Goal: Communication & Community: Answer question/provide support

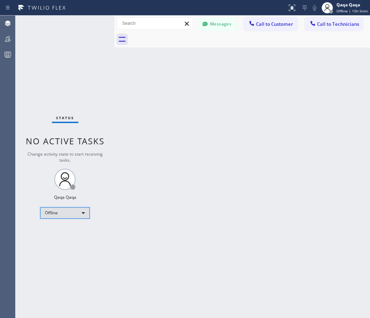
click at [69, 217] on div "Offline" at bounding box center [64, 212] width 49 height 11
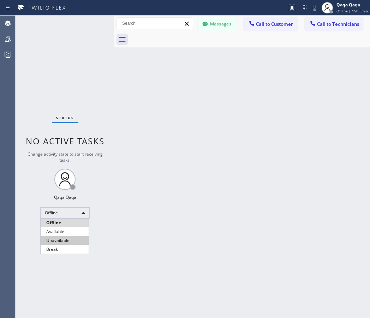
click at [67, 237] on li "Unavailable" at bounding box center [65, 240] width 48 height 8
click at [219, 26] on button "Messages" at bounding box center [217, 23] width 39 height 13
click at [219, 26] on button "Back to Dashboard" at bounding box center [173, 29] width 103 height 17
click at [211, 23] on button "Messages" at bounding box center [217, 23] width 39 height 13
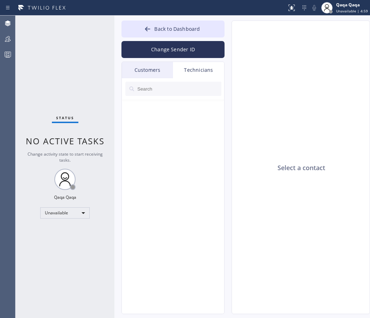
click at [150, 88] on input "text" at bounding box center [179, 89] width 85 height 14
click at [148, 68] on div "Customers" at bounding box center [147, 70] width 51 height 16
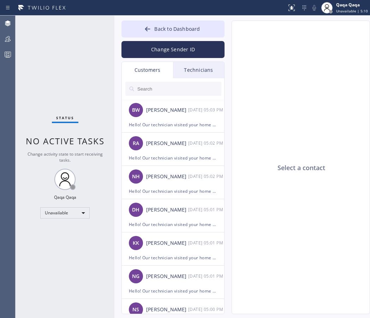
click at [163, 88] on input "text" at bounding box center [179, 89] width 85 height 14
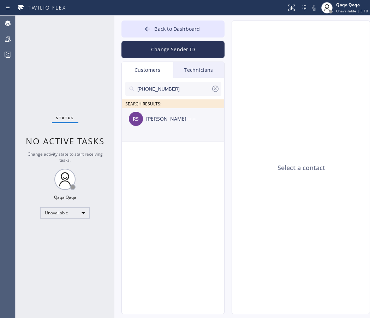
click at [176, 119] on div "[PERSON_NAME]" at bounding box center [167, 119] width 42 height 8
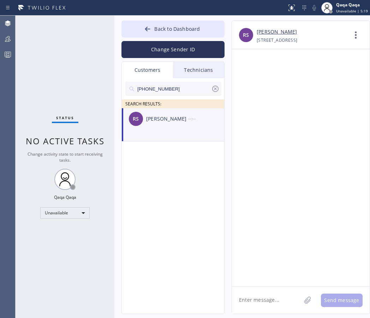
click at [264, 296] on textarea at bounding box center [266, 299] width 69 height 27
paste textarea ""Hello! Our technician visited your home [DATE]. How was your experience? Pleas…"
type textarea ""Hello! Our technician visited your home [DATE]. How was your experience? Pleas…"
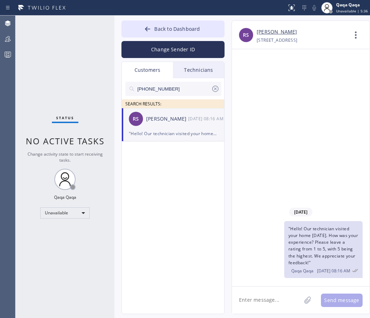
click at [175, 93] on input "[PHONE_NUMBER]" at bounding box center [174, 89] width 75 height 14
paste input "310) 213-614"
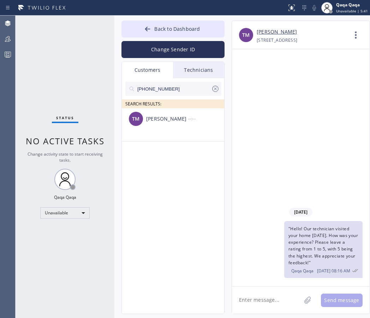
type input "[PHONE_NUMBER]"
click at [158, 118] on div "[PERSON_NAME]" at bounding box center [167, 119] width 42 height 8
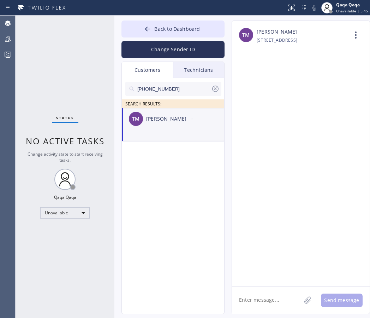
click at [263, 302] on textarea at bounding box center [266, 299] width 69 height 27
paste textarea ""Hello! Our technician visited your home [DATE]. How was your experience? Pleas…"
type textarea ""Hello! Our technician visited your home [DATE]. How was your experience? Pleas…"
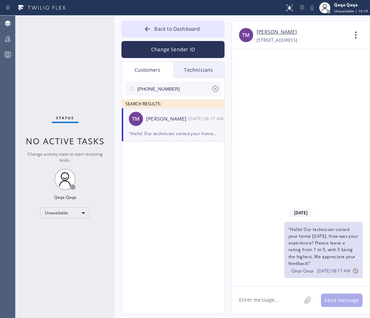
click at [171, 90] on input "[PHONE_NUMBER]" at bounding box center [174, 89] width 75 height 14
paste input "text"
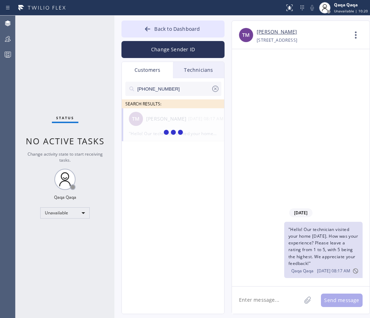
paste input "818) 916-9651"
type input "[PHONE_NUMBER]"
click at [168, 115] on div "[PERSON_NAME]" at bounding box center [167, 119] width 42 height 8
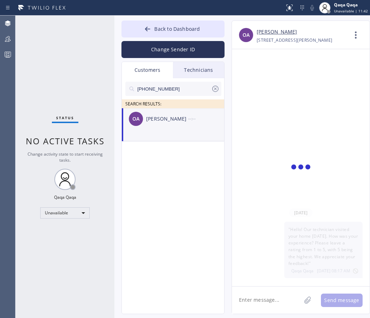
click at [168, 115] on div "[PERSON_NAME]" at bounding box center [167, 119] width 42 height 8
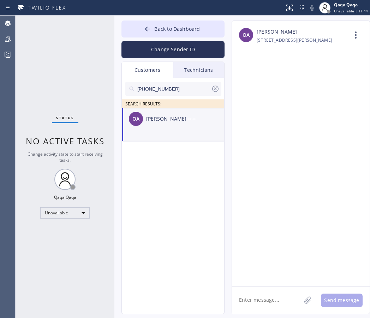
click at [181, 123] on div "OA [PERSON_NAME] --:--" at bounding box center [173, 118] width 103 height 21
click at [266, 298] on textarea at bounding box center [266, 299] width 69 height 27
paste textarea ""Hello! Our technician visited your home [DATE]. How was your experience? Pleas…"
type textarea ""Hello! Our technician visited your home [DATE]. How was your experience? Pleas…"
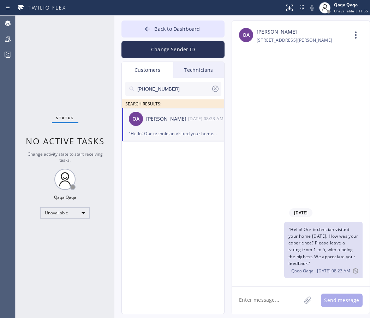
click at [180, 87] on input "[PHONE_NUMBER]" at bounding box center [174, 89] width 75 height 14
paste input "310) 561-2820"
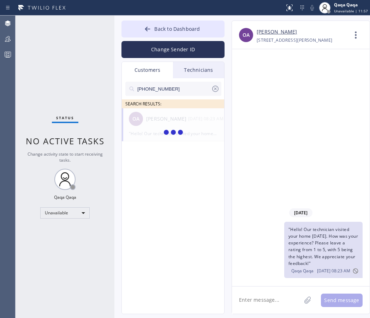
type input "[PHONE_NUMBER]"
click at [158, 117] on div "[PERSON_NAME]" at bounding box center [167, 119] width 42 height 8
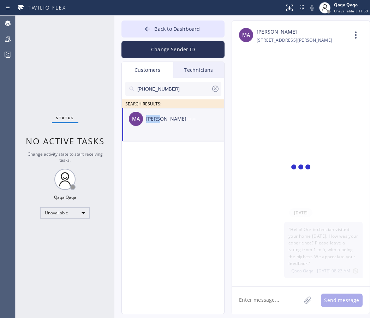
click at [158, 117] on div "[PERSON_NAME]" at bounding box center [167, 119] width 42 height 8
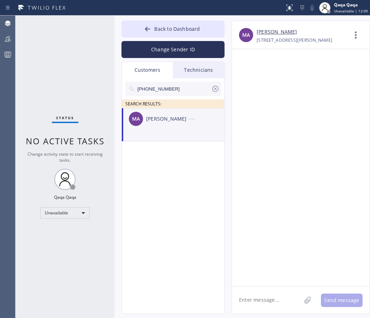
click at [265, 298] on textarea at bounding box center [266, 299] width 69 height 27
paste textarea ""Hello! Our technician visited your home [DATE]. How was your experience? Pleas…"
type textarea ""Hello! Our technician visited your home [DATE]. How was your experience? Pleas…"
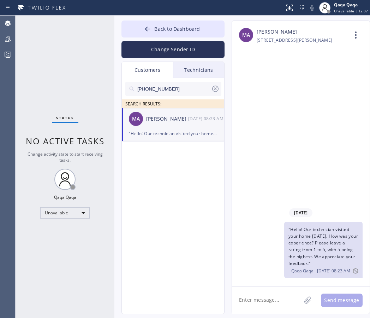
click at [162, 86] on input "[PHONE_NUMBER]" at bounding box center [174, 89] width 75 height 14
paste input "805) 204-7752"
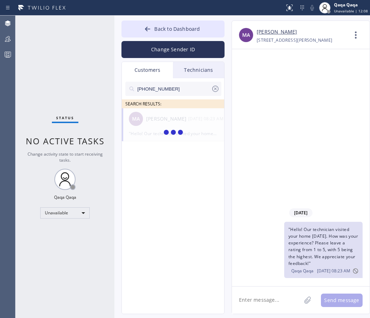
type input "[PHONE_NUMBER]"
click at [152, 120] on div "[PERSON_NAME]" at bounding box center [167, 119] width 42 height 8
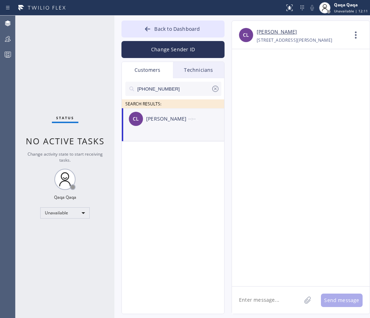
click at [264, 302] on textarea at bounding box center [266, 299] width 69 height 27
paste textarea ""Hello! Our technician visited your home [DATE]. How was your experience? Pleas…"
type textarea ""Hello! Our technician visited your home [DATE]. How was your experience? Pleas…"
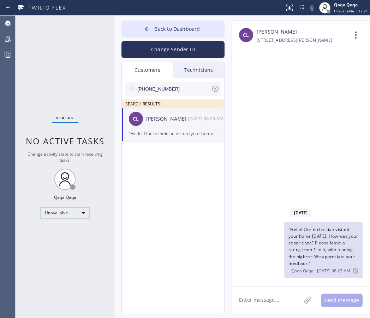
click at [180, 88] on input "[PHONE_NUMBER]" at bounding box center [174, 89] width 75 height 14
paste input "954) 593-6873"
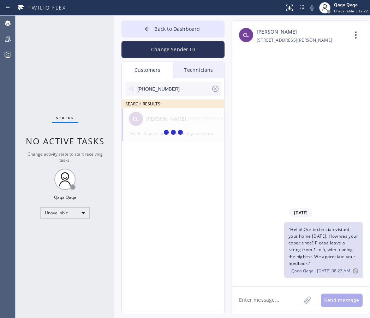
type input "[PHONE_NUMBER]"
click at [169, 126] on div "SW [PERSON_NAME] --:--" at bounding box center [173, 118] width 103 height 21
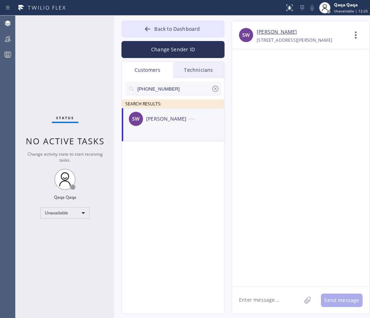
click at [262, 292] on textarea at bounding box center [266, 299] width 69 height 27
paste textarea ""Hello! Our technician visited your home [DATE]. How was your experience? Pleas…"
type textarea ""Hello! Our technician visited your home [DATE]. How was your experience? Pleas…"
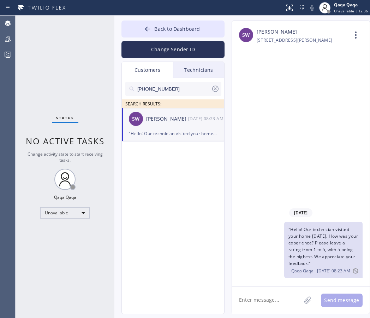
click at [168, 87] on input "[PHONE_NUMBER]" at bounding box center [174, 89] width 75 height 14
paste input "215) 264-8731"
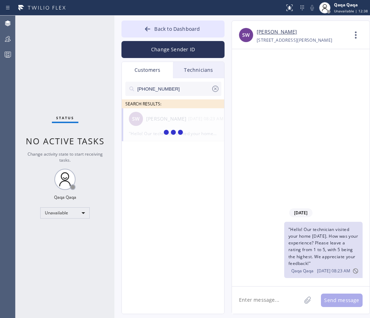
type input "[PHONE_NUMBER]"
click at [155, 117] on div "[PERSON_NAME]" at bounding box center [167, 119] width 42 height 8
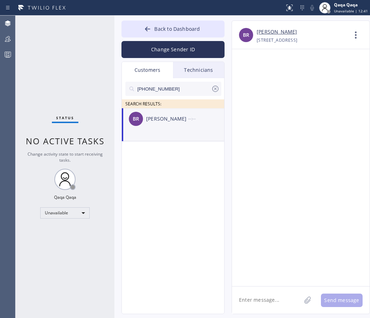
click at [257, 298] on textarea at bounding box center [266, 299] width 69 height 27
paste textarea ""Hello! Our technician visited your home [DATE]. How was your experience? Pleas…"
type textarea ""Hello! Our technician visited your home [DATE]. How was your experience? Pleas…"
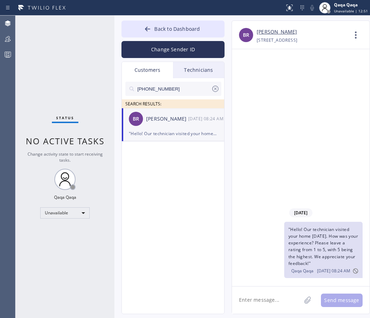
click at [179, 93] on input "[PHONE_NUMBER]" at bounding box center [174, 89] width 75 height 14
paste input "410) 707-8695"
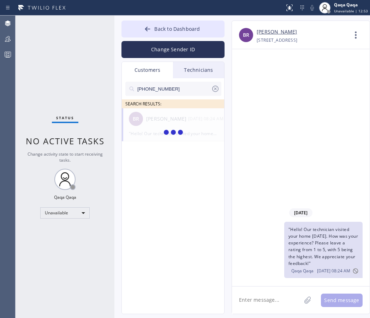
type input "[PHONE_NUMBER]"
click at [158, 121] on div "[PERSON_NAME]" at bounding box center [167, 119] width 42 height 8
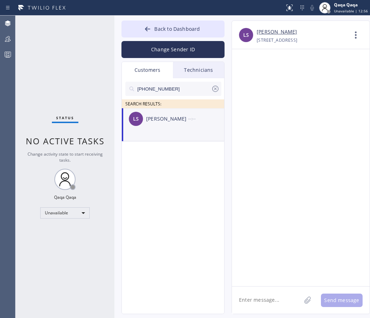
click at [252, 300] on textarea at bounding box center [266, 299] width 69 height 27
paste textarea ""Hello! Our technician visited your home [DATE]. How was your experience? Pleas…"
type textarea ""Hello! Our technician visited your home [DATE]. How was your experience? Pleas…"
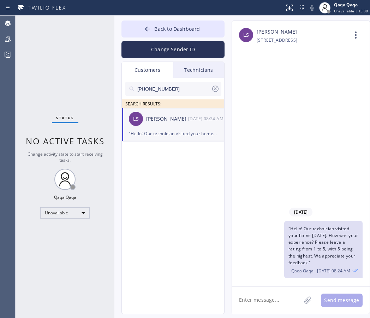
click at [170, 93] on input "[PHONE_NUMBER]" at bounding box center [174, 89] width 75 height 14
paste input "914) 879-7339"
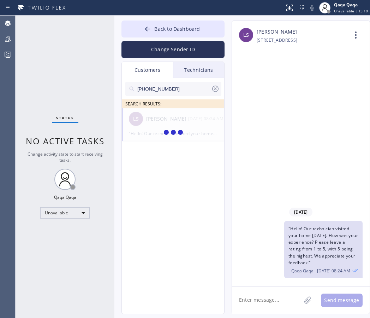
type input "[PHONE_NUMBER]"
click at [163, 117] on div "[PERSON_NAME]" at bounding box center [167, 119] width 42 height 8
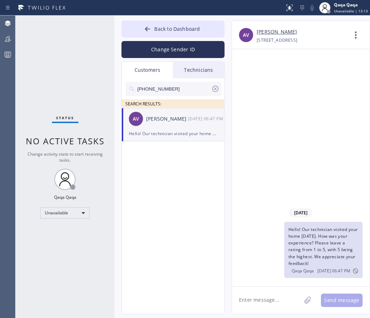
click at [281, 298] on textarea at bounding box center [266, 299] width 69 height 27
paste textarea ""Hello! Our technician visited your home [DATE]. How was your experience? Pleas…"
type textarea ""Hello! Our technician visited your home [DATE]. How was your experience? Pleas…"
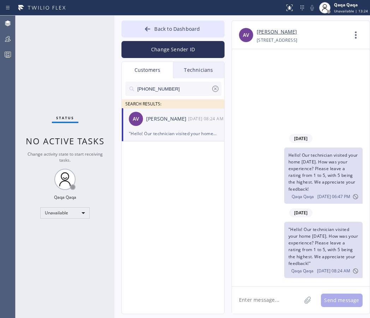
click at [173, 89] on input "[PHONE_NUMBER]" at bounding box center [174, 89] width 75 height 14
paste input "602) 568-0710"
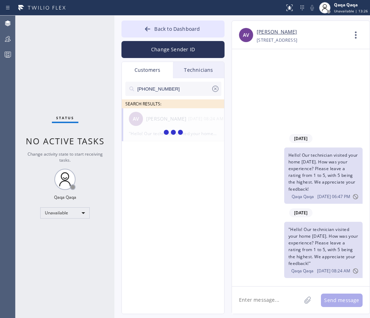
type input "[PHONE_NUMBER]"
click at [176, 122] on div "[PERSON_NAME]" at bounding box center [167, 119] width 42 height 8
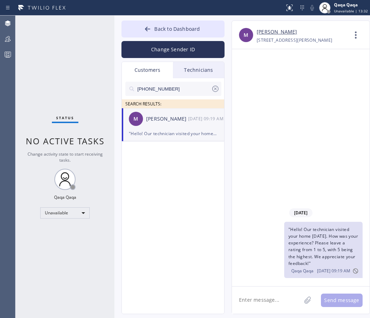
click at [262, 301] on textarea at bounding box center [266, 299] width 69 height 27
click at [163, 125] on div "M [PERSON_NAME] [DATE] 09:19 AM" at bounding box center [173, 118] width 103 height 21
click at [271, 298] on textarea at bounding box center [266, 299] width 69 height 27
paste textarea ""Hello! Our technician visited your home [DATE]. How was your experience? Pleas…"
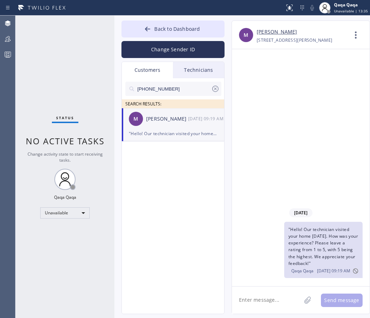
type textarea ""Hello! Our technician visited your home [DATE]. How was your experience? Pleas…"
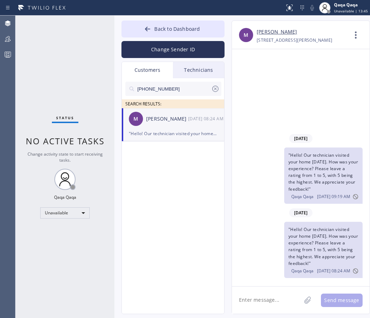
click at [172, 86] on input "[PHONE_NUMBER]" at bounding box center [174, 89] width 75 height 14
paste input "881-4521"
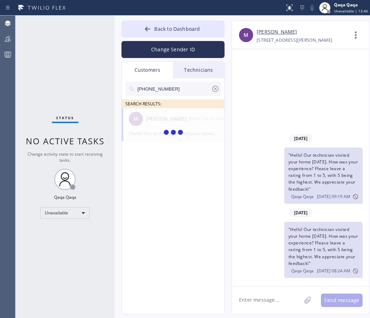
type input "[PHONE_NUMBER]"
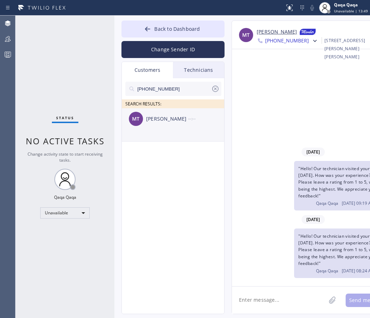
click at [156, 121] on div "[PERSON_NAME]" at bounding box center [167, 119] width 42 height 8
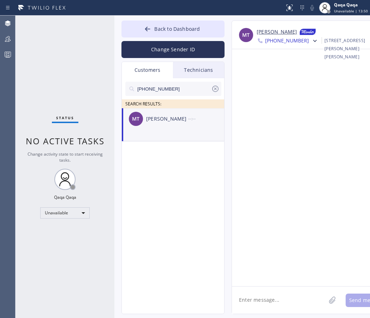
click at [267, 301] on textarea at bounding box center [279, 299] width 94 height 27
paste textarea ""Hello! Our technician visited your home [DATE]. How was your experience? Pleas…"
type textarea ""Hello! Our technician visited your home [DATE]. How was your experience? Pleas…"
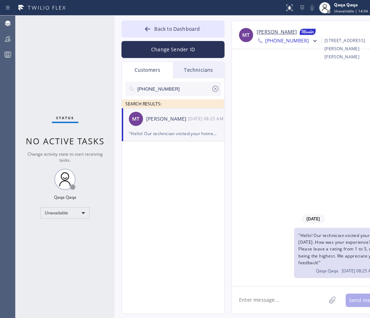
click at [171, 86] on input "[PHONE_NUMBER]" at bounding box center [174, 89] width 75 height 14
paste input "419) 706-1444"
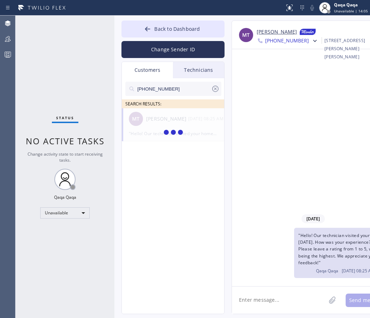
type input "[PHONE_NUMBER]"
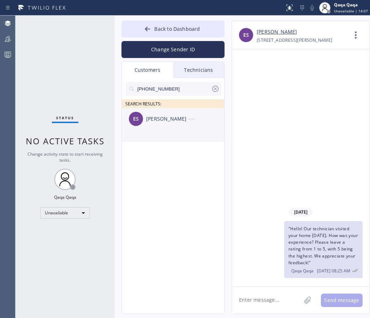
click at [154, 120] on div "[PERSON_NAME]" at bounding box center [167, 119] width 42 height 8
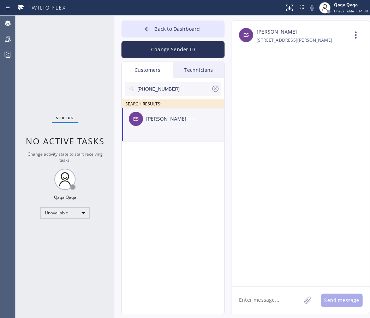
click at [257, 299] on textarea at bounding box center [266, 299] width 69 height 27
paste textarea ""Hello! Our technician visited your home [DATE]. How was your experience? Pleas…"
type textarea ""Hello! Our technician visited your home [DATE]. How was your experience? Pleas…"
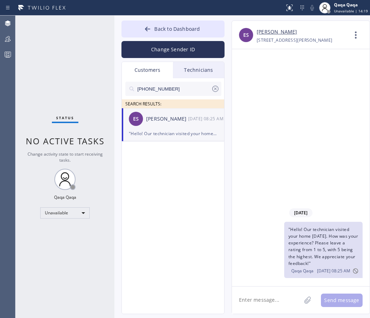
click at [180, 86] on input "[PHONE_NUMBER]" at bounding box center [174, 89] width 75 height 14
paste input "202) 744-4103"
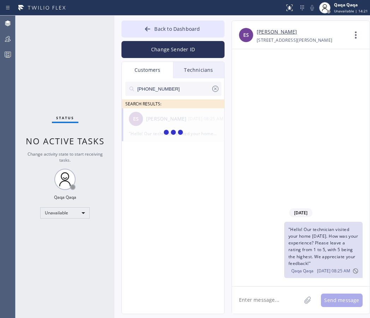
type input "[PHONE_NUMBER]"
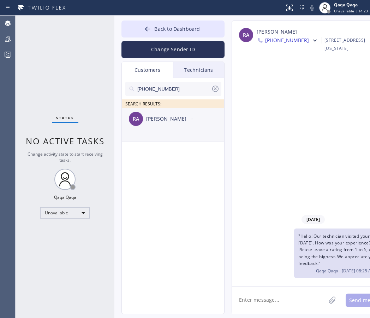
click at [159, 112] on div "RA [PERSON_NAME] --:--" at bounding box center [173, 118] width 103 height 21
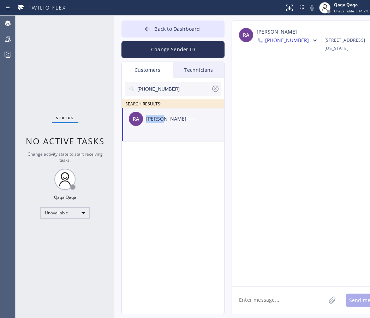
click at [273, 300] on textarea at bounding box center [279, 299] width 94 height 27
paste textarea ""Hello! Our technician visited your home [DATE]. How was your experience? Pleas…"
type textarea ""Hello! Our technician visited your home [DATE]. How was your experience? Pleas…"
